Goal: Information Seeking & Learning: Learn about a topic

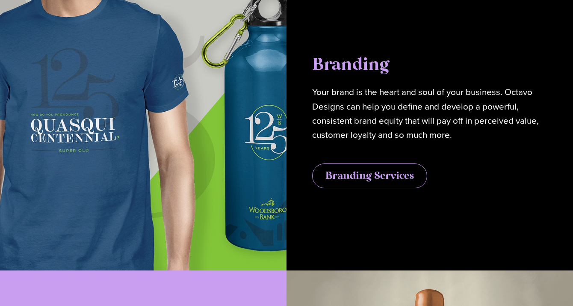
scroll to position [1657, 0]
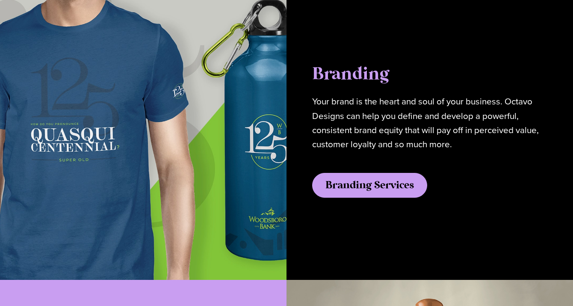
click at [370, 173] on link "Branding Services" at bounding box center [369, 185] width 115 height 25
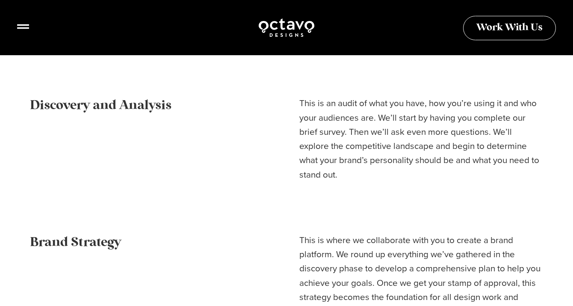
scroll to position [560, 0]
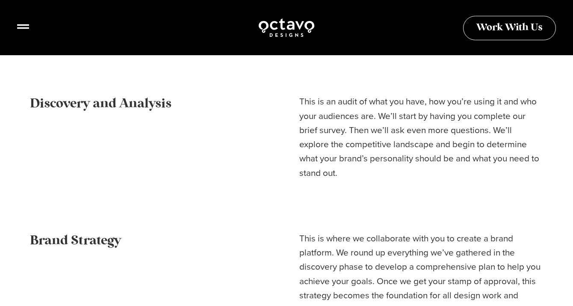
click at [359, 122] on p "This is an audit of what you have, how you’re using it and who your audiences a…" at bounding box center [421, 136] width 244 height 85
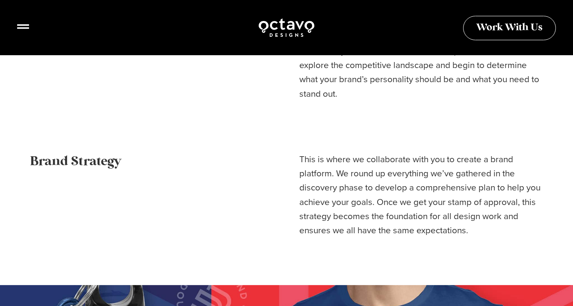
scroll to position [639, 0]
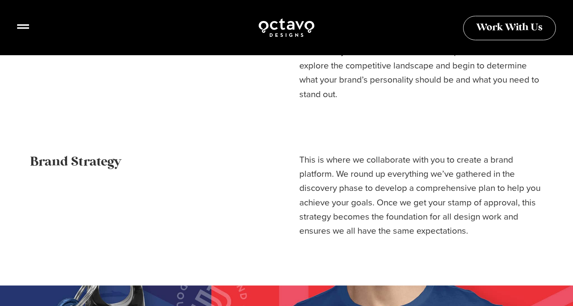
click at [400, 175] on p "This is where we collaborate with you to create a brand platform. We round up e…" at bounding box center [421, 195] width 244 height 85
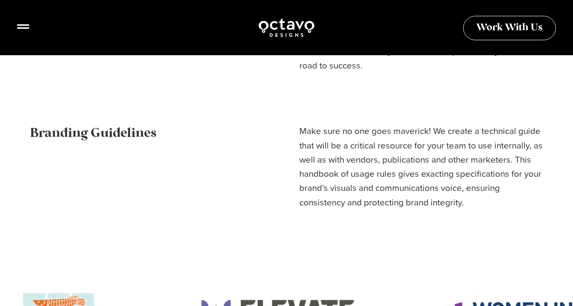
scroll to position [1349, 0]
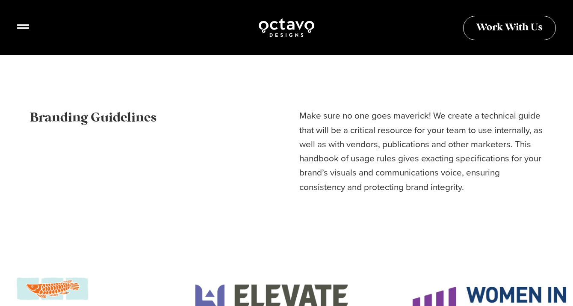
click at [399, 114] on p "Make sure no one goes maverick! We create a technical guide that will be a crit…" at bounding box center [421, 151] width 244 height 85
click at [396, 122] on p "Make sure no one goes maverick! We create a technical guide that will be a crit…" at bounding box center [421, 151] width 244 height 85
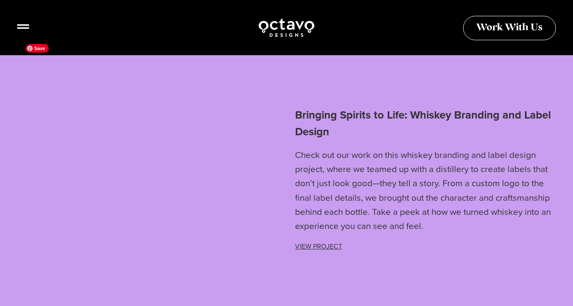
scroll to position [2389, 0]
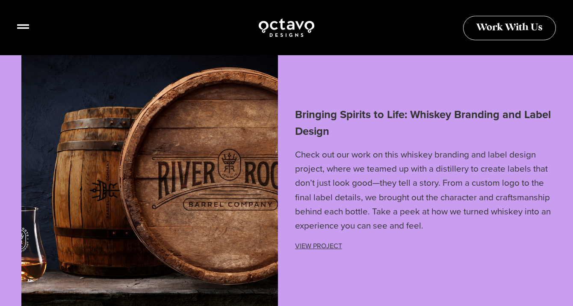
click at [320, 241] on link "View Project" at bounding box center [318, 246] width 47 height 10
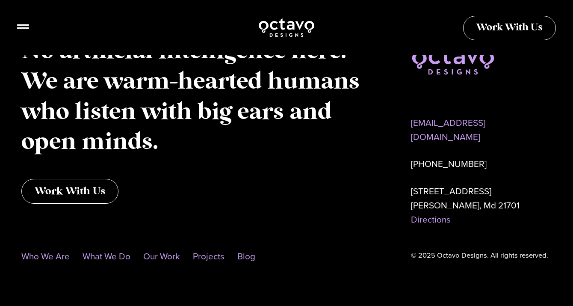
scroll to position [4553, 0]
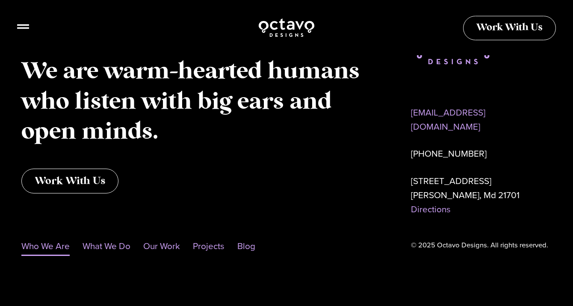
click at [51, 236] on link "Who We Are" at bounding box center [45, 246] width 48 height 20
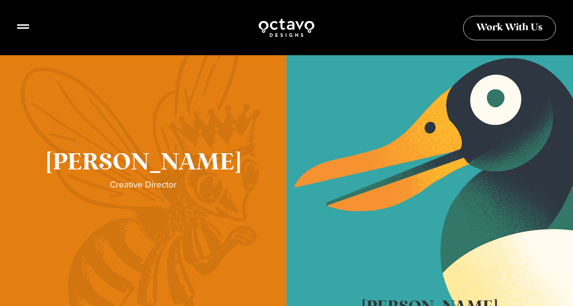
scroll to position [253, 0]
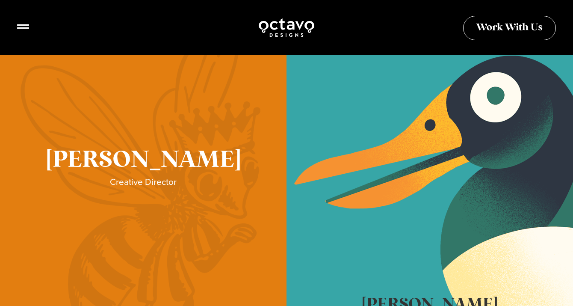
click at [131, 178] on link "Sue Hough" at bounding box center [143, 173] width 286 height 299
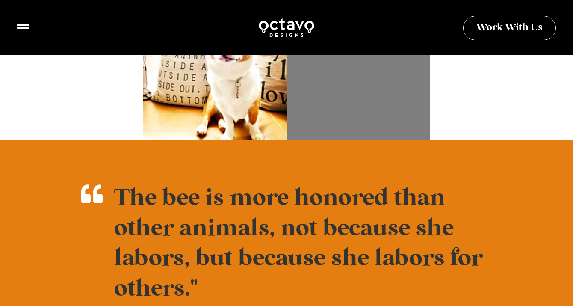
scroll to position [585, 0]
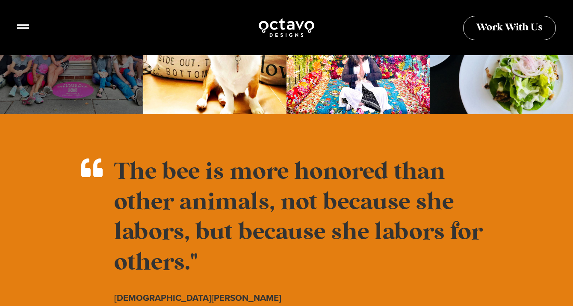
click at [92, 94] on div at bounding box center [71, 42] width 143 height 143
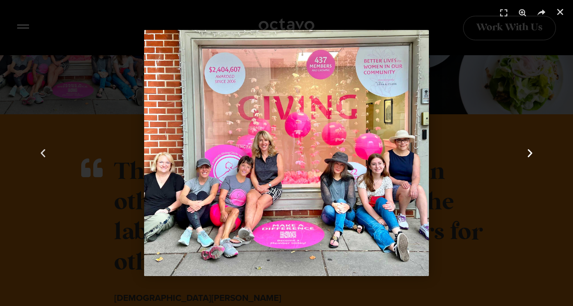
click at [528, 153] on icon "Next slide" at bounding box center [529, 152] width 11 height 11
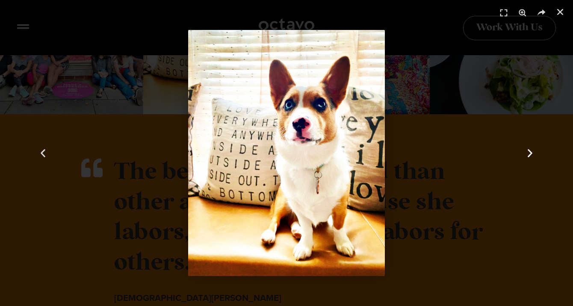
click at [528, 153] on icon "Next slide" at bounding box center [529, 152] width 11 height 11
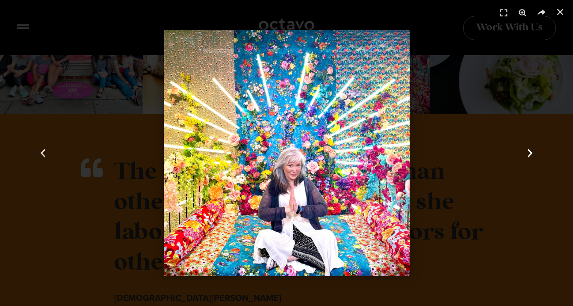
click at [528, 153] on icon "Next slide" at bounding box center [529, 152] width 11 height 11
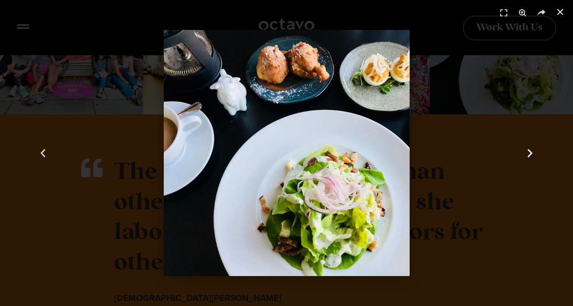
click at [528, 153] on icon "Next slide" at bounding box center [529, 152] width 11 height 11
